Goal: Book appointment/travel/reservation

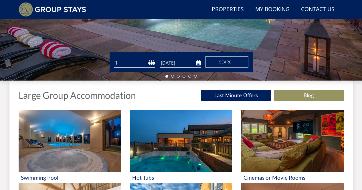
scroll to position [158, 0]
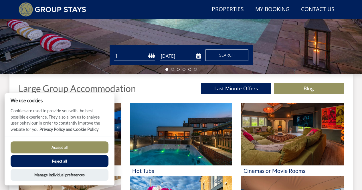
click at [153, 58] on select "1 2 3 4 5 6 7 8 9 10 11 12 13 14 15 16 17 18 19 20 21 22 23 24 25 26 27 28 29 3…" at bounding box center [134, 55] width 41 height 9
click at [69, 145] on button "Accept all" at bounding box center [60, 147] width 98 height 12
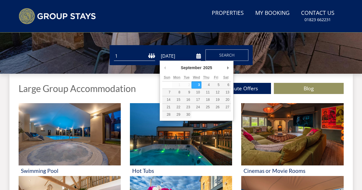
click at [212, 66] on select "2025 2026 2027 2028 2029 2030 2031 2032 2033 2034 2035" at bounding box center [209, 68] width 15 height 6
click at [167, 66] on div "September January February March April May June July August September October N…" at bounding box center [196, 68] width 69 height 11
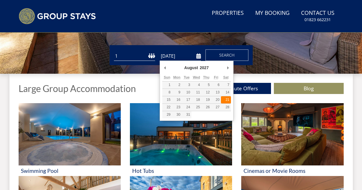
type input "[DATE]"
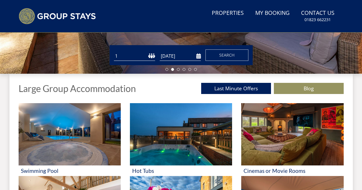
click at [152, 55] on select "1 2 3 4 5 6 7 8 9 10 11 12 13 14 15 16 17 18 19 20 21 22 23 24 25 26 27 28 29 3…" at bounding box center [134, 55] width 41 height 9
select select "16"
click at [114, 51] on select "1 2 3 4 5 6 7 8 9 10 11 12 13 14 15 16 17 18 19 20 21 22 23 24 25 26 27 28 29 3…" at bounding box center [134, 55] width 41 height 9
click at [232, 55] on span "Search" at bounding box center [226, 54] width 15 height 5
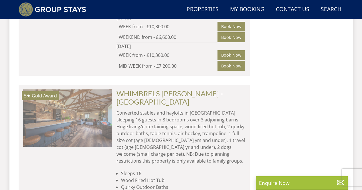
scroll to position [0, 710]
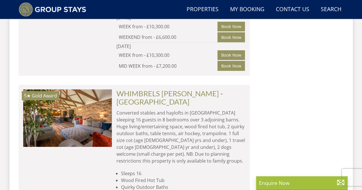
click at [107, 129] on div "5★ Gold Award WHIMBRELS [PERSON_NAME] Check Availability More Info" at bounding box center [67, 183] width 89 height 189
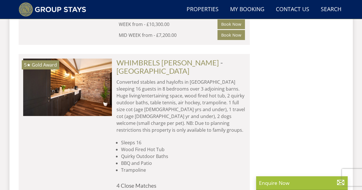
scroll to position [486, 0]
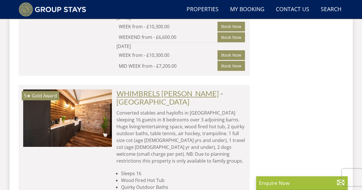
drag, startPoint x: 81, startPoint y: 96, endPoint x: 181, endPoint y: 70, distance: 103.4
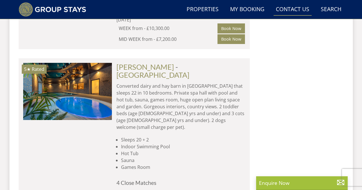
scroll to position [3742, 0]
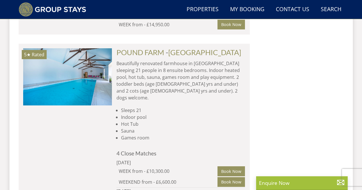
select select "16"
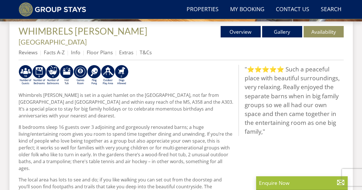
scroll to position [158, 0]
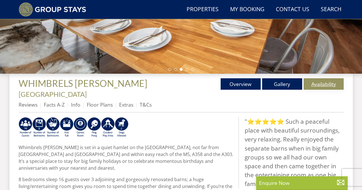
click at [327, 82] on link "Availability" at bounding box center [323, 83] width 40 height 11
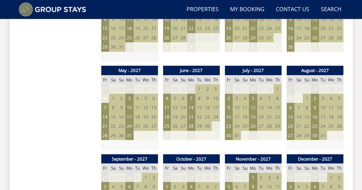
scroll to position [686, 0]
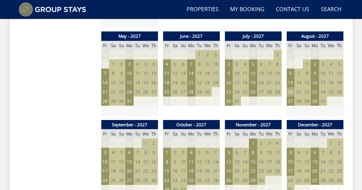
click at [289, 87] on td "20" at bounding box center [290, 91] width 8 height 9
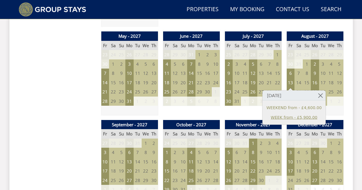
click at [299, 117] on link "WEEK from - £5,900.00" at bounding box center [293, 117] width 55 height 6
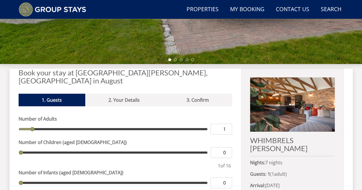
scroll to position [229, 0]
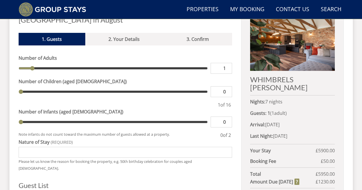
click at [223, 63] on input "1" at bounding box center [220, 68] width 21 height 11
type input "12"
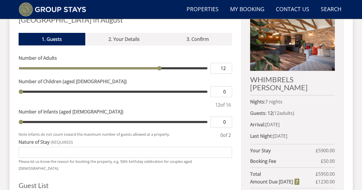
drag, startPoint x: 224, startPoint y: 83, endPoint x: 235, endPoint y: 86, distance: 11.7
click at [235, 86] on div "Book your stay at WHIMBRELS BARTON, Somerset in August Please Wait... If this m…" at bounding box center [181, 155] width 325 height 294
type input "3"
type input "4"
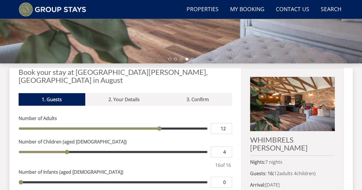
scroll to position [86, 0]
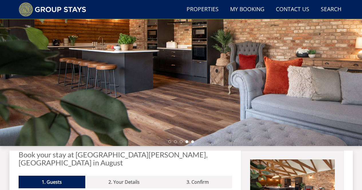
click at [193, 142] on li at bounding box center [192, 141] width 3 height 3
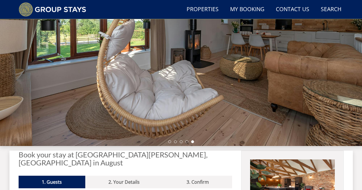
click at [171, 143] on ul at bounding box center [181, 141] width 26 height 3
click at [169, 141] on li at bounding box center [169, 141] width 3 height 3
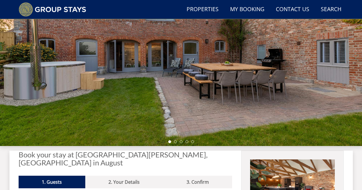
click at [177, 141] on ul at bounding box center [181, 141] width 26 height 3
click at [176, 141] on li at bounding box center [175, 141] width 3 height 3
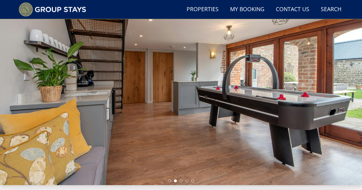
scroll to position [57, 0]
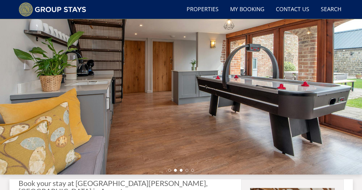
click at [181, 170] on li at bounding box center [180, 170] width 3 height 3
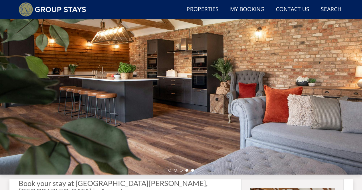
click at [191, 170] on li at bounding box center [192, 170] width 3 height 3
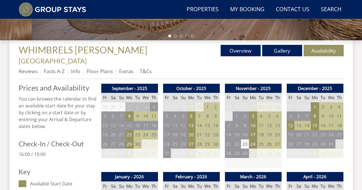
scroll to position [143, 0]
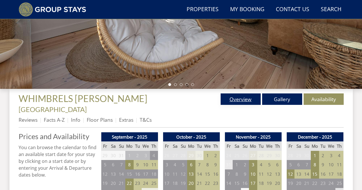
click at [238, 103] on link "Overview" at bounding box center [240, 98] width 40 height 11
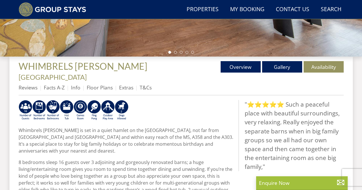
scroll to position [200, 0]
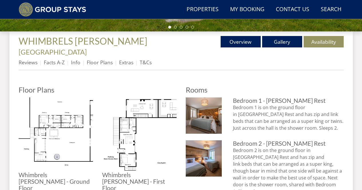
scroll to position [187, 0]
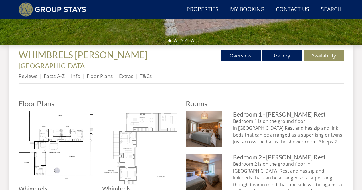
click at [149, 140] on img at bounding box center [139, 148] width 74 height 74
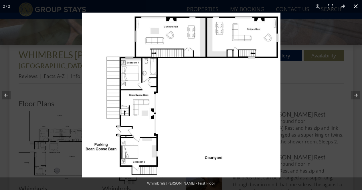
click at [355, 5] on button at bounding box center [355, 6] width 13 height 13
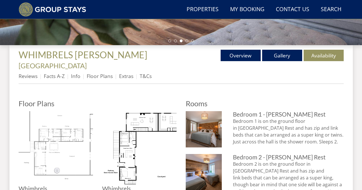
click at [55, 122] on img at bounding box center [56, 148] width 74 height 74
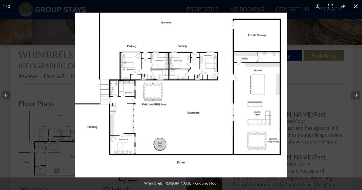
click at [356, 4] on button at bounding box center [355, 6] width 13 height 13
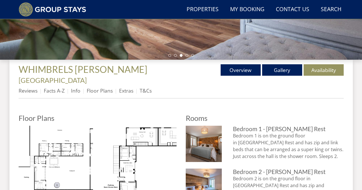
scroll to position [179, 0]
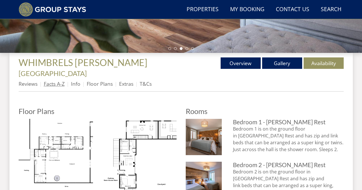
click at [59, 80] on link "Facts A-Z" at bounding box center [54, 83] width 21 height 7
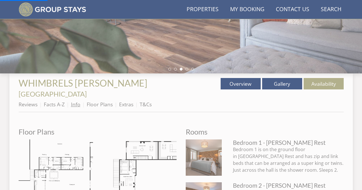
scroll to position [150, 0]
